Goal: Answer question/provide support

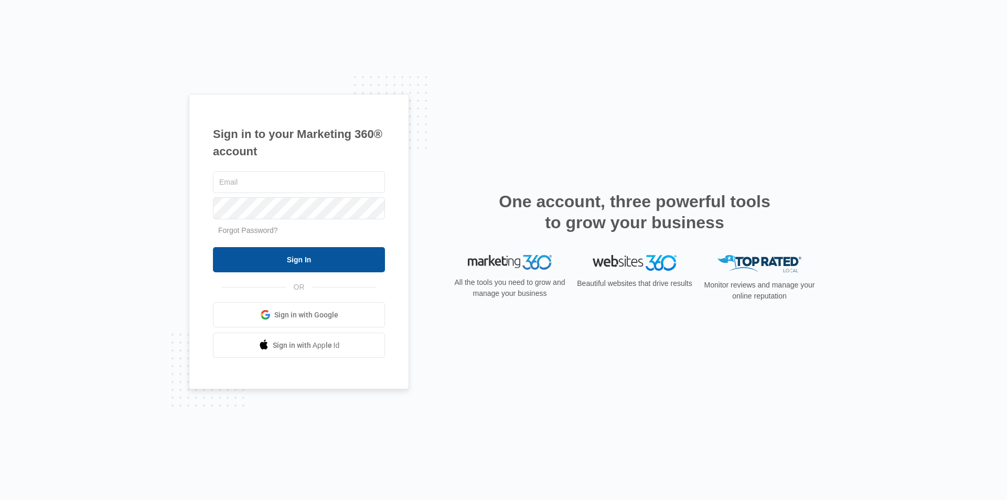
type input "[EMAIL_ADDRESS][DOMAIN_NAME]"
click at [303, 255] on input "Sign In" at bounding box center [299, 259] width 172 height 25
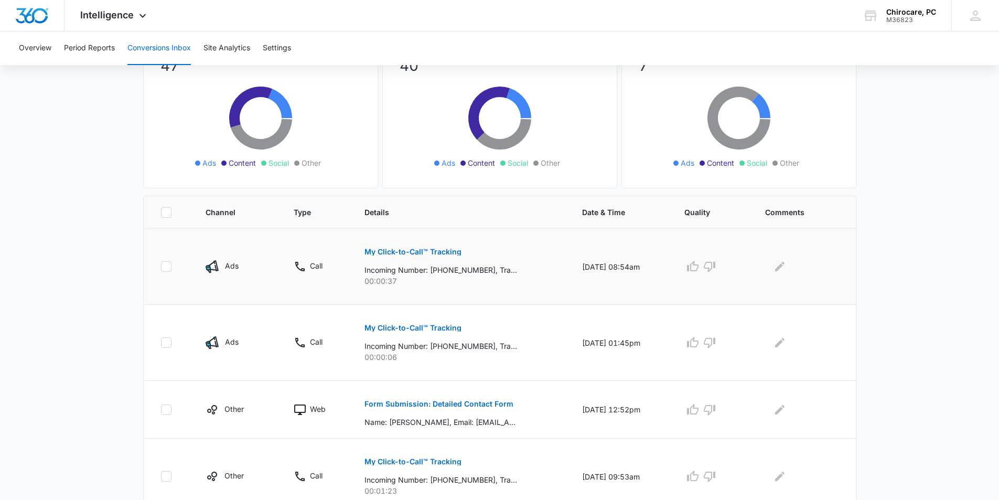
scroll to position [210, 0]
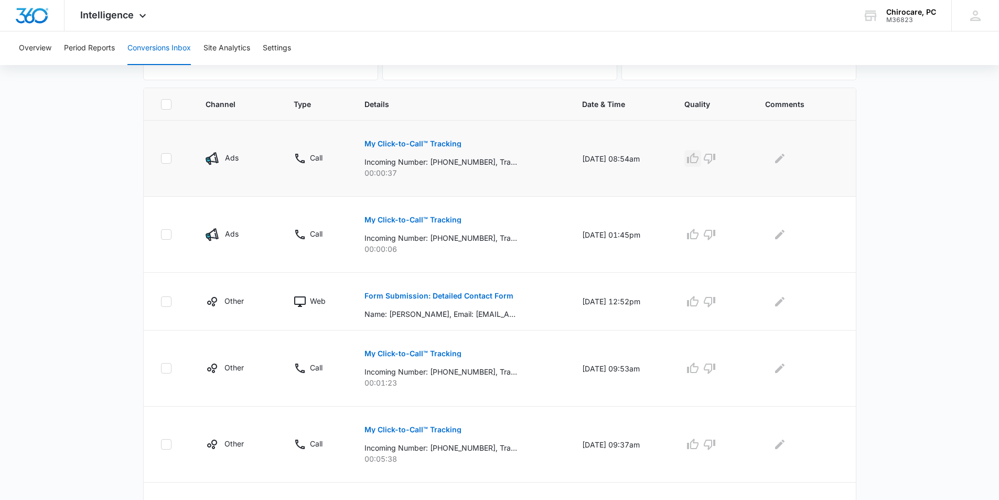
click at [699, 159] on icon "button" at bounding box center [692, 158] width 13 height 13
click at [784, 156] on icon "Edit Comments" at bounding box center [779, 158] width 9 height 9
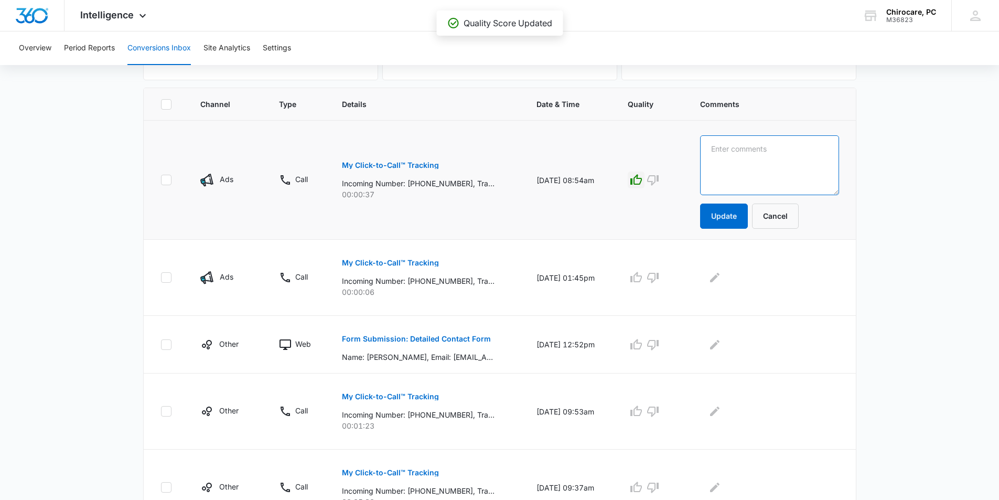
click at [744, 144] on textarea at bounding box center [769, 165] width 139 height 60
click at [724, 147] on textarea "rEACTIVATION" at bounding box center [769, 165] width 139 height 60
type textarea "REACTIVATION"
click at [729, 216] on button "Update" at bounding box center [724, 215] width 48 height 25
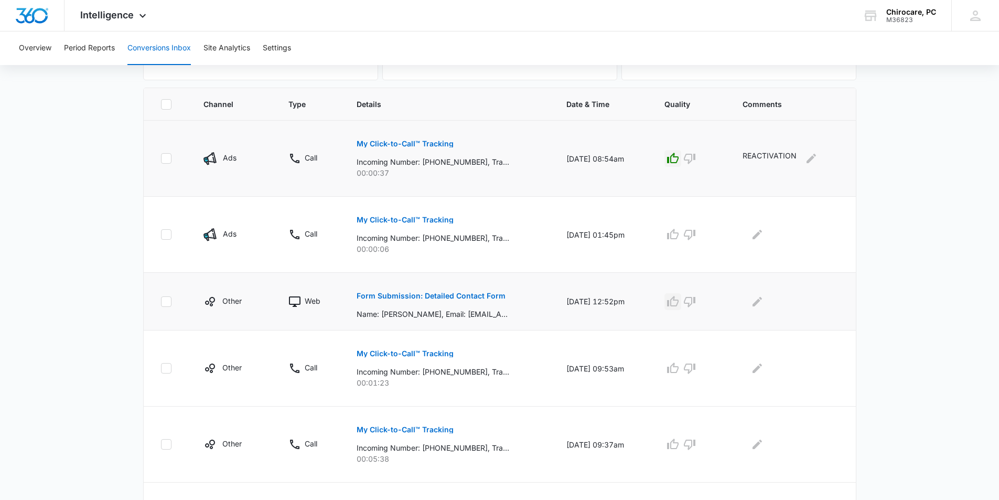
click at [677, 302] on icon "button" at bounding box center [672, 301] width 13 height 13
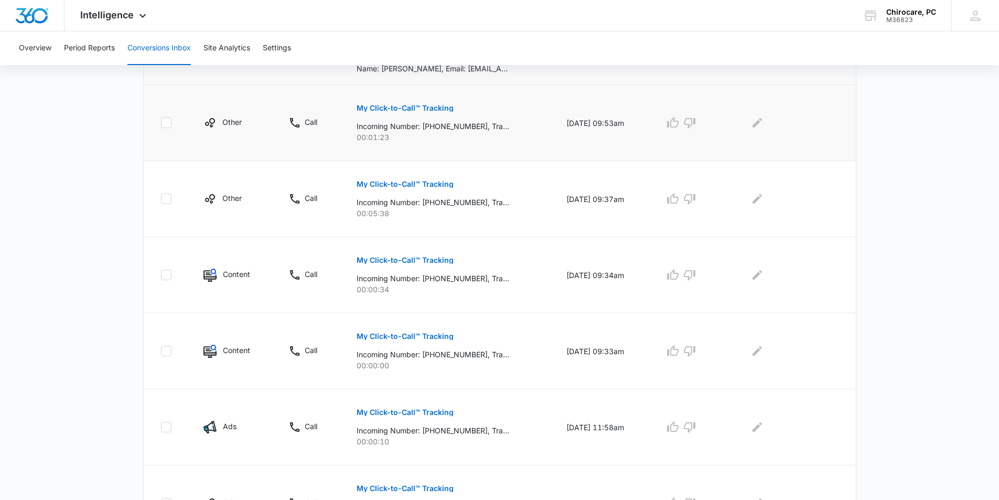
scroll to position [524, 0]
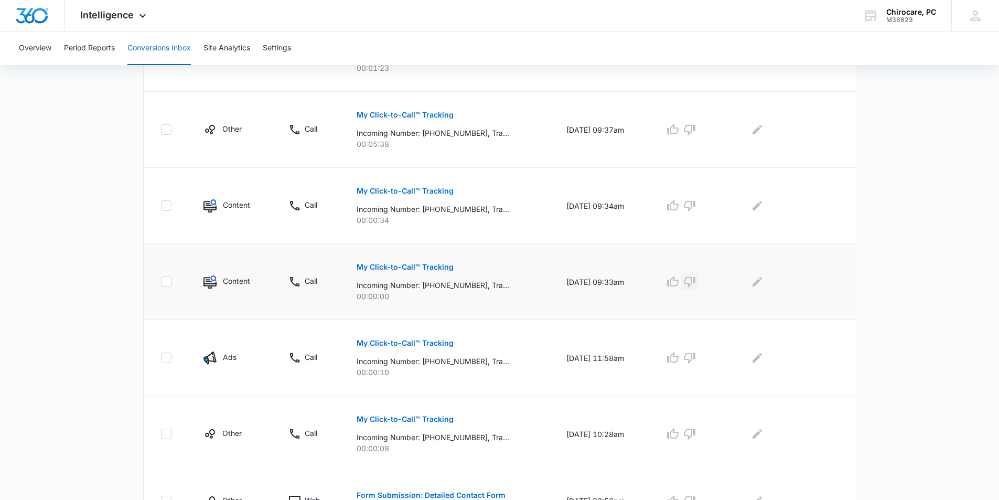
click at [694, 282] on icon "button" at bounding box center [689, 281] width 13 height 13
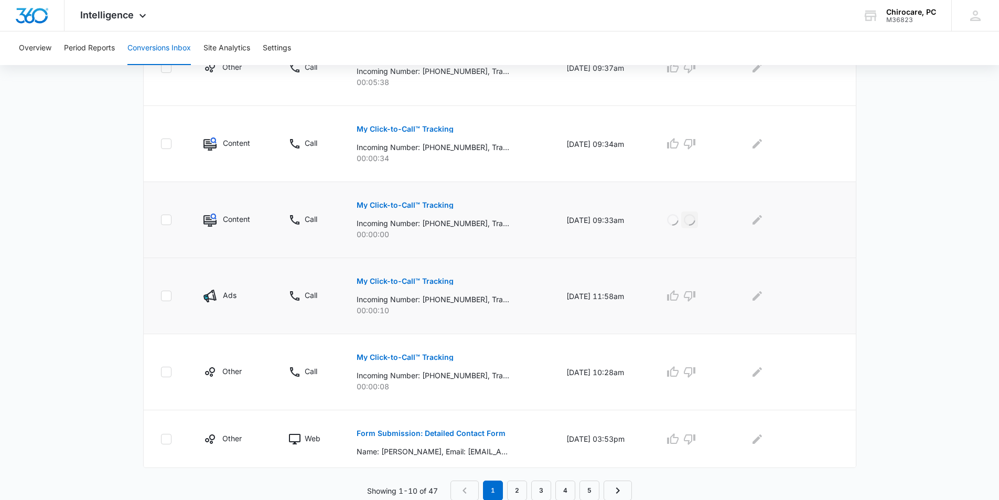
scroll to position [587, 0]
click at [523, 489] on link "2" at bounding box center [517, 490] width 20 height 20
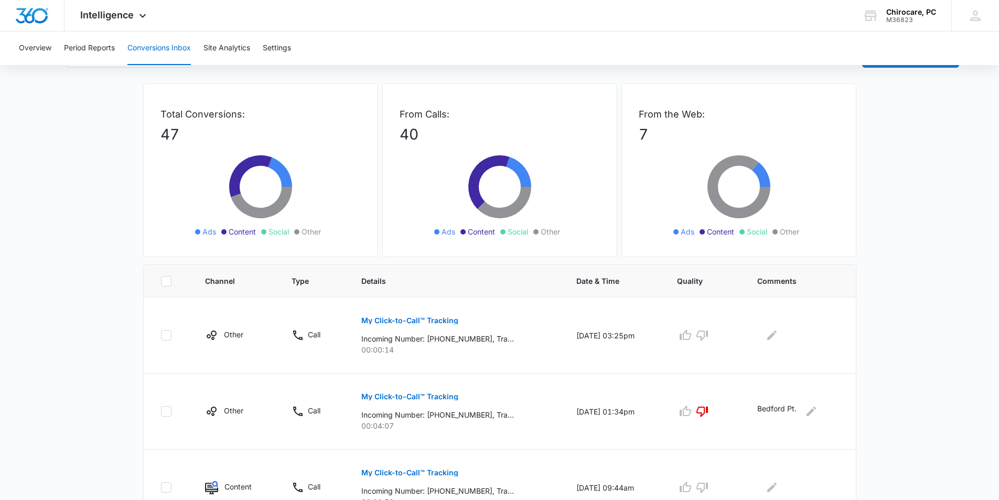
scroll to position [0, 0]
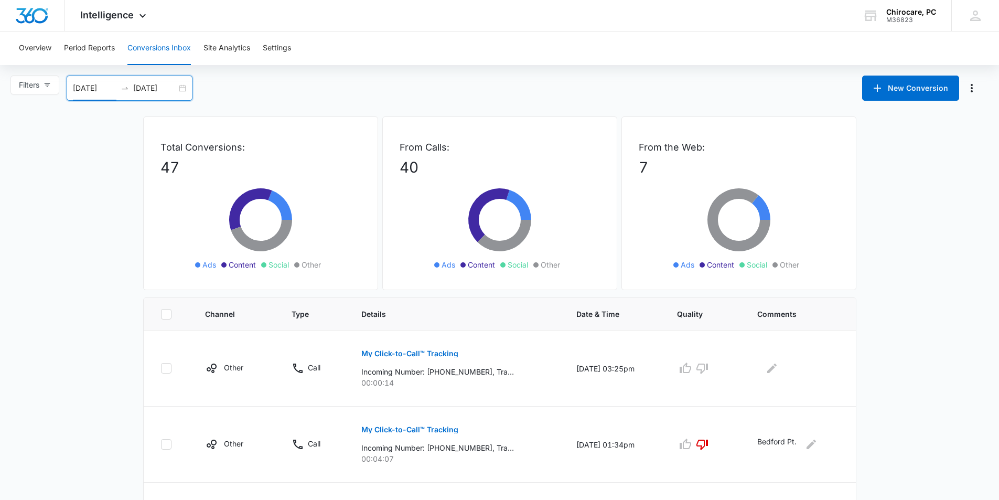
click at [100, 88] on input "[DATE]" at bounding box center [95, 88] width 44 height 12
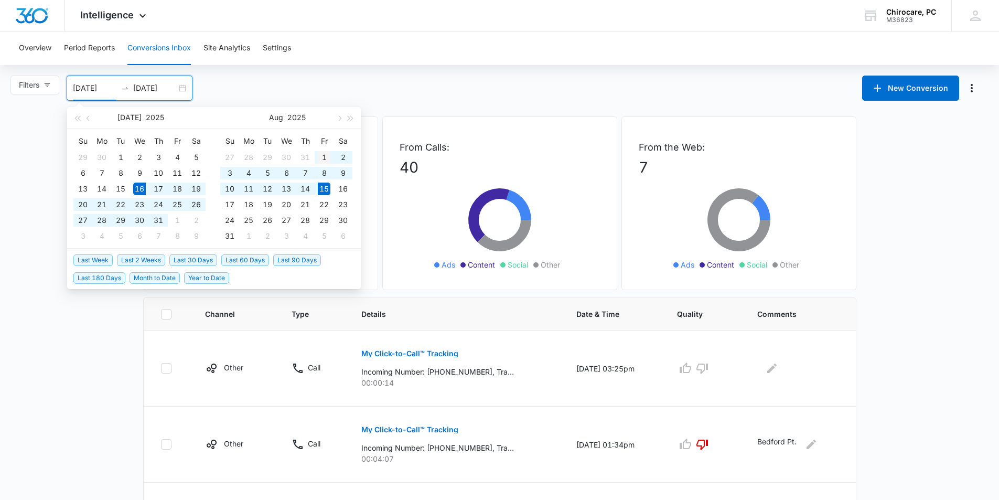
type input "[DATE]"
click at [326, 156] on div "1" at bounding box center [324, 157] width 13 height 13
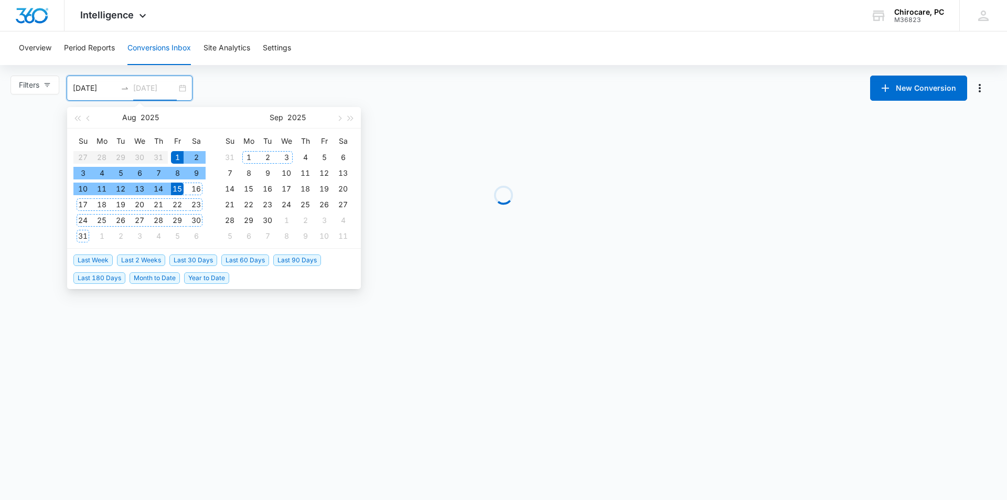
type input "[DATE]"
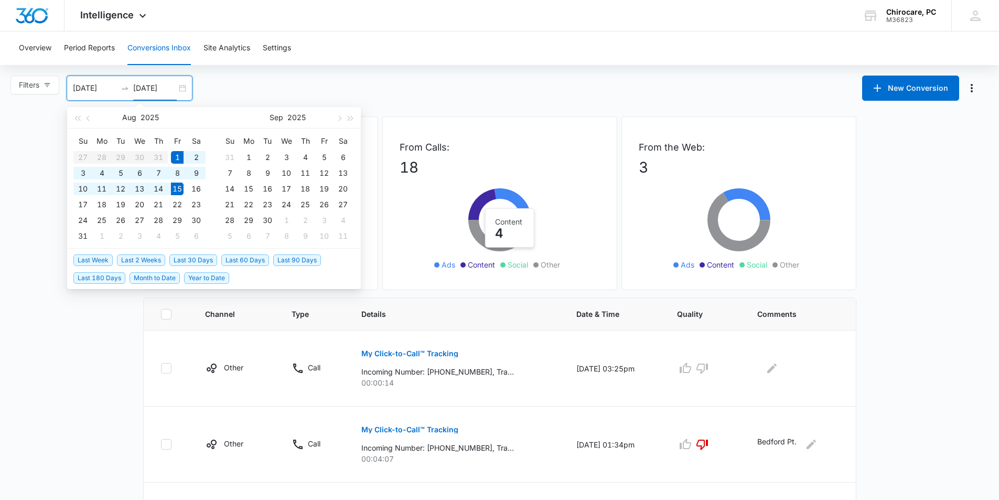
click at [437, 92] on div "Filters [DATE] [DATE] New Conversion [DATE] Su Mo Tu We Th Fr Sa 27 28 29 30 31…" at bounding box center [499, 88] width 999 height 25
